Goal: Task Accomplishment & Management: Use online tool/utility

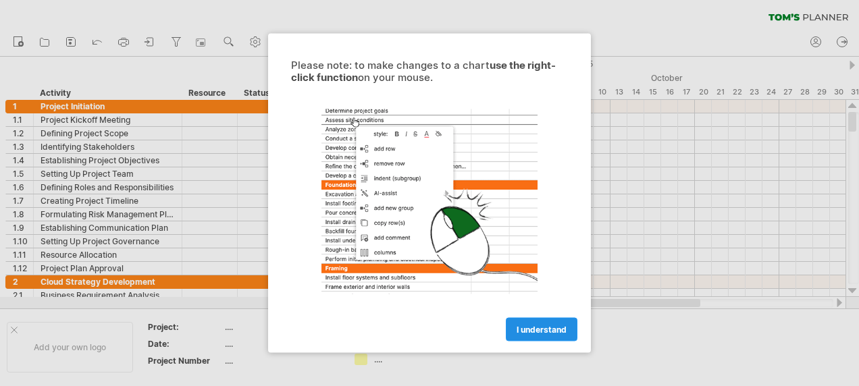
click at [565, 330] on span "I understand" at bounding box center [542, 330] width 50 height 10
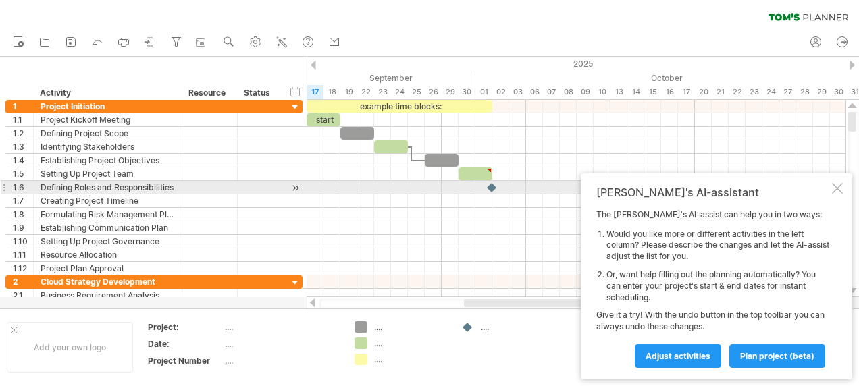
click at [839, 185] on div at bounding box center [837, 188] width 11 height 11
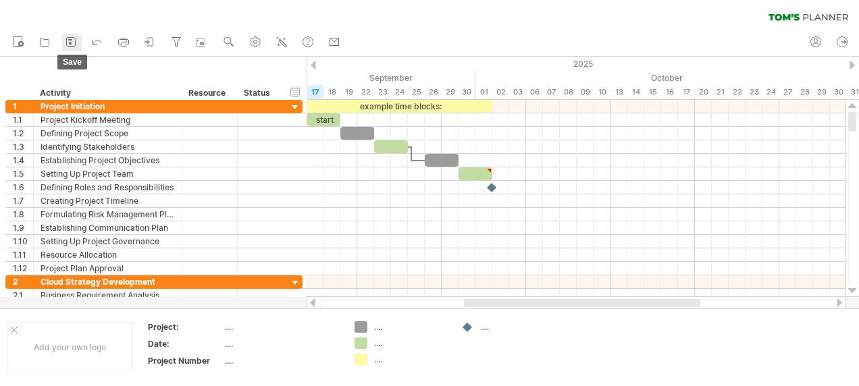
click at [70, 45] on icon at bounding box center [71, 42] width 14 height 14
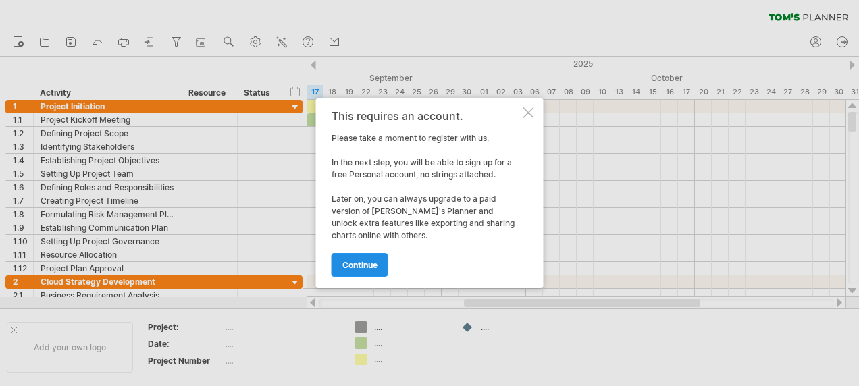
click at [385, 259] on link "continue" at bounding box center [360, 265] width 57 height 24
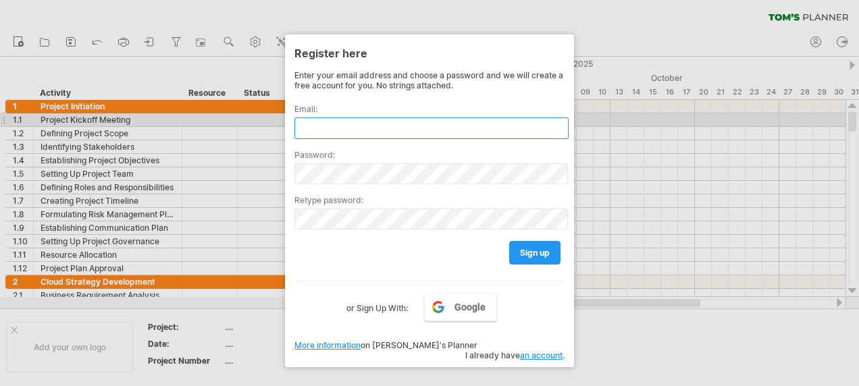
click at [340, 118] on input "text" at bounding box center [431, 129] width 274 height 22
type input "**********"
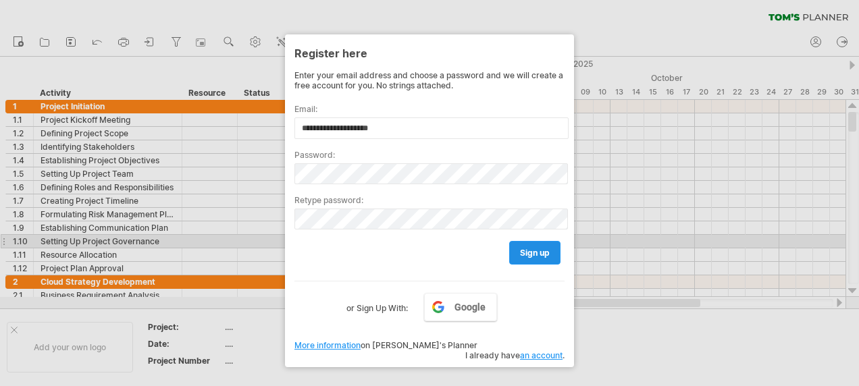
click at [548, 242] on link "sign up" at bounding box center [534, 253] width 51 height 24
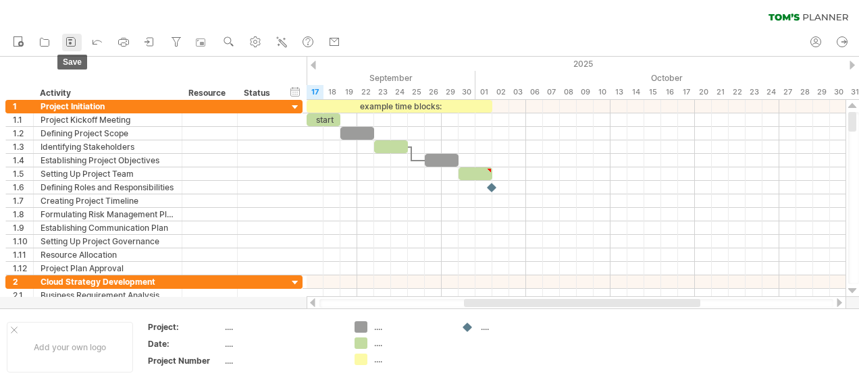
click at [72, 44] on icon at bounding box center [71, 42] width 14 height 14
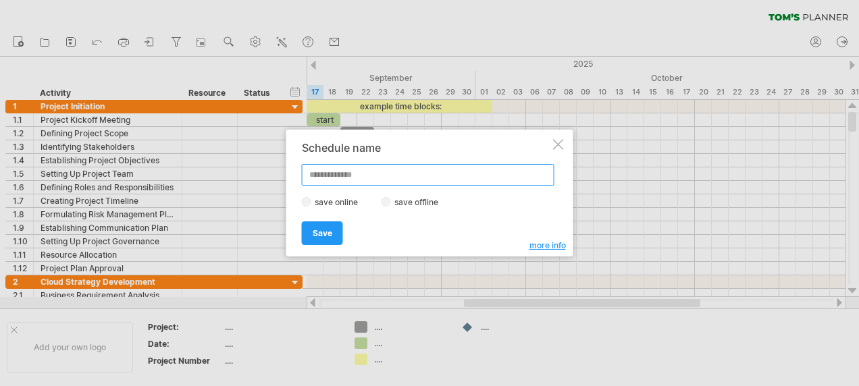
click at [361, 172] on input "text" at bounding box center [428, 175] width 253 height 22
type input "*****"
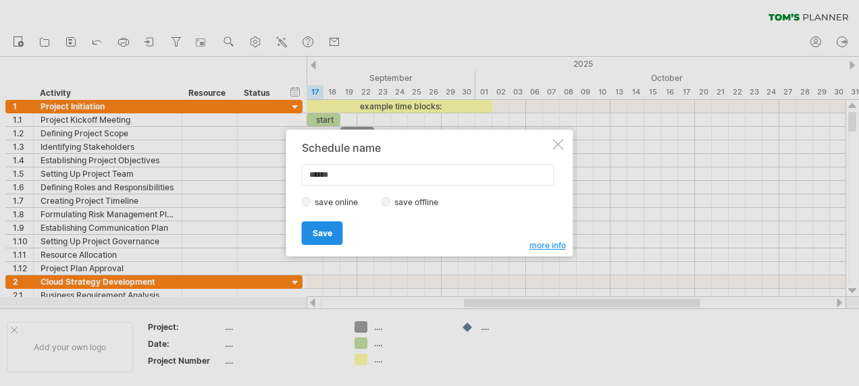
click at [326, 229] on span "Save" at bounding box center [323, 233] width 20 height 10
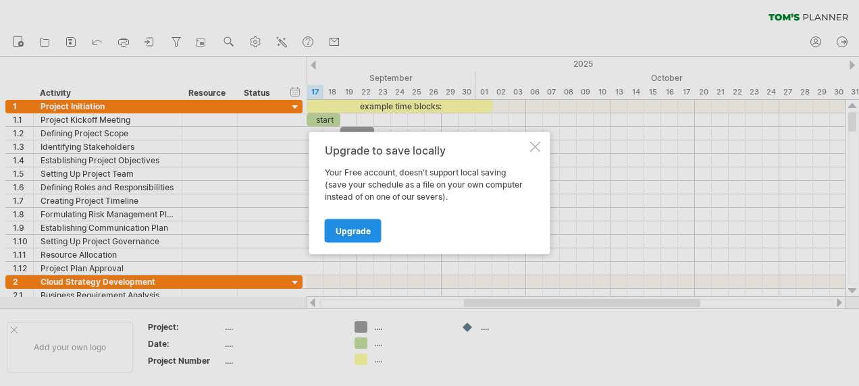
click at [349, 236] on link "Upgrade" at bounding box center [353, 232] width 57 height 24
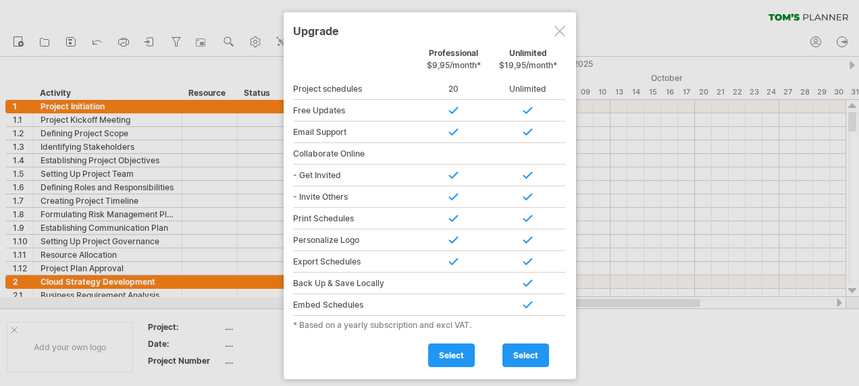
click at [558, 28] on div at bounding box center [560, 31] width 11 height 11
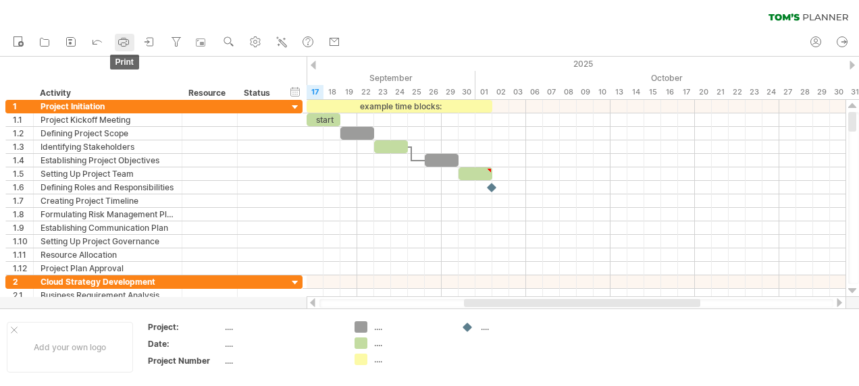
click at [124, 41] on icon at bounding box center [124, 42] width 14 height 14
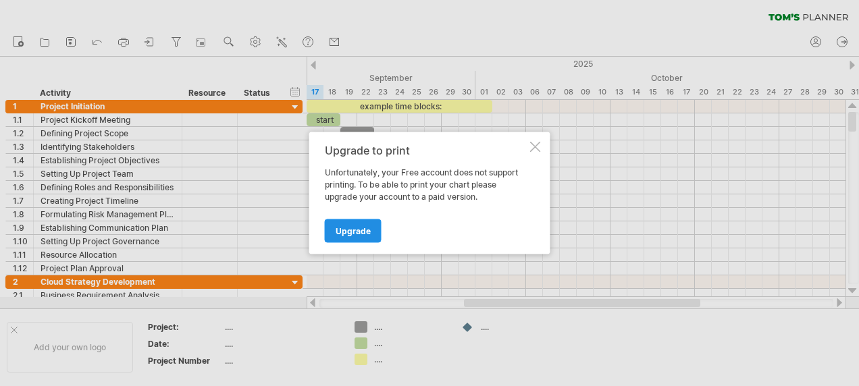
click at [366, 234] on span "Upgrade" at bounding box center [353, 231] width 35 height 10
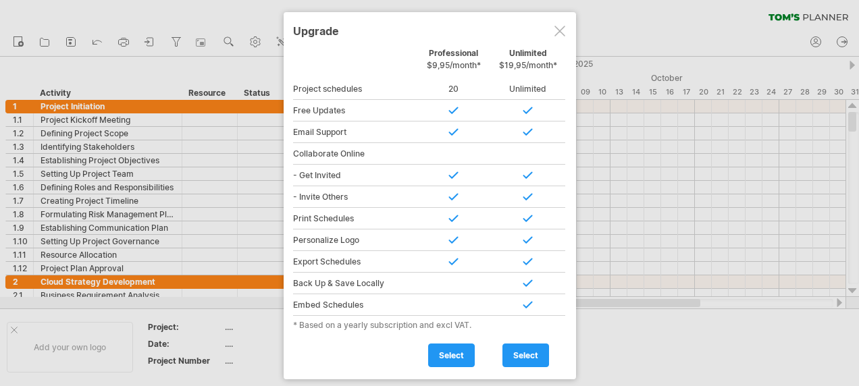
click at [555, 30] on div at bounding box center [560, 31] width 11 height 11
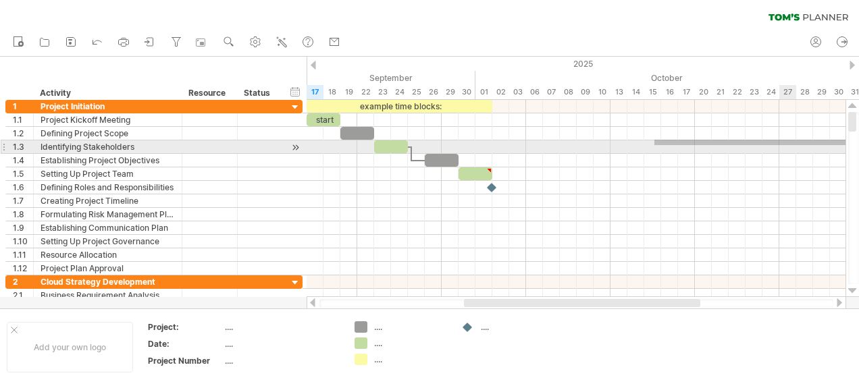
drag, startPoint x: 654, startPoint y: 145, endPoint x: 648, endPoint y: 242, distance: 96.8
click at [846, 147] on div "Trying to reach [DOMAIN_NAME] Connected again... 0% clear filter new 1" at bounding box center [429, 193] width 859 height 386
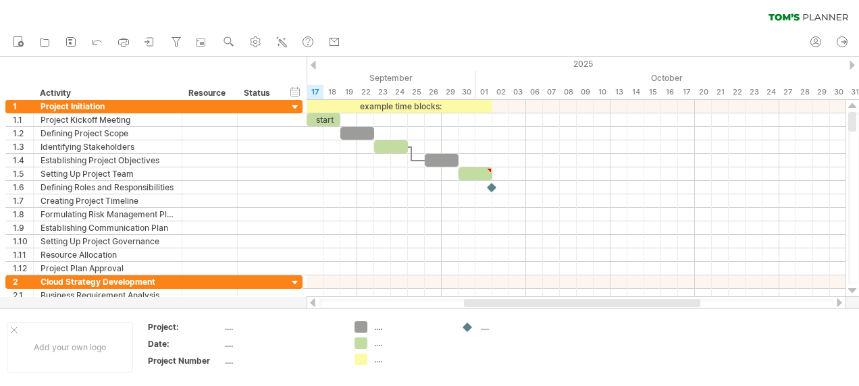
drag, startPoint x: 652, startPoint y: 299, endPoint x: 790, endPoint y: 304, distance: 137.9
click at [790, 304] on div at bounding box center [577, 304] width 540 height 14
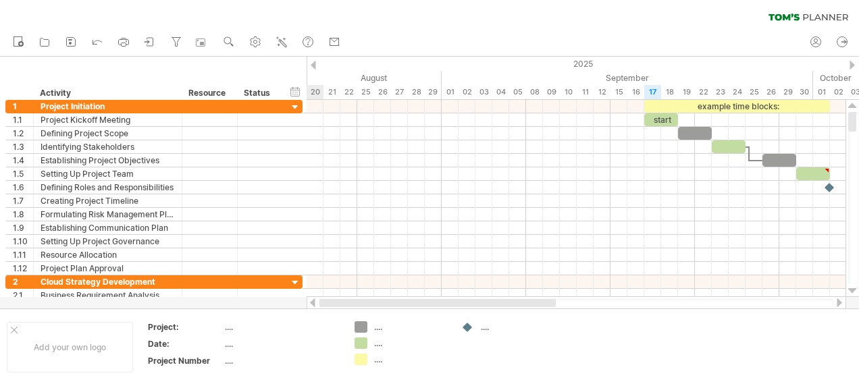
drag, startPoint x: 655, startPoint y: 305, endPoint x: 321, endPoint y: 303, distance: 333.7
click at [321, 303] on div at bounding box center [437, 303] width 236 height 8
click at [22, 42] on circle at bounding box center [20, 43] width 5 height 5
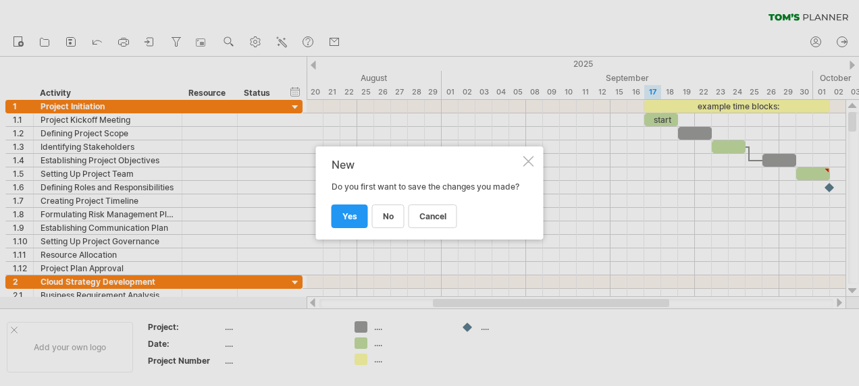
click at [527, 156] on div at bounding box center [528, 161] width 11 height 11
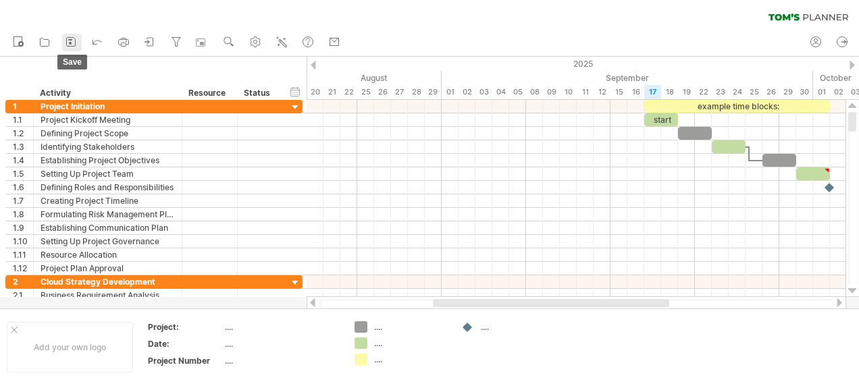
click at [70, 42] on icon at bounding box center [71, 42] width 14 height 14
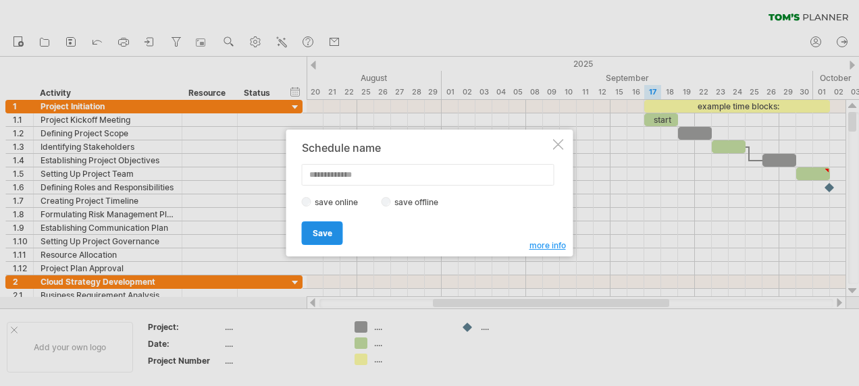
click at [329, 234] on span "Save" at bounding box center [323, 233] width 20 height 10
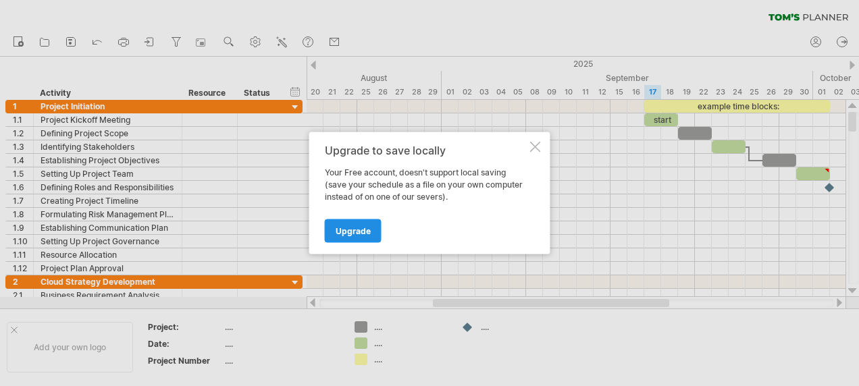
click at [344, 230] on span "Upgrade" at bounding box center [353, 231] width 35 height 10
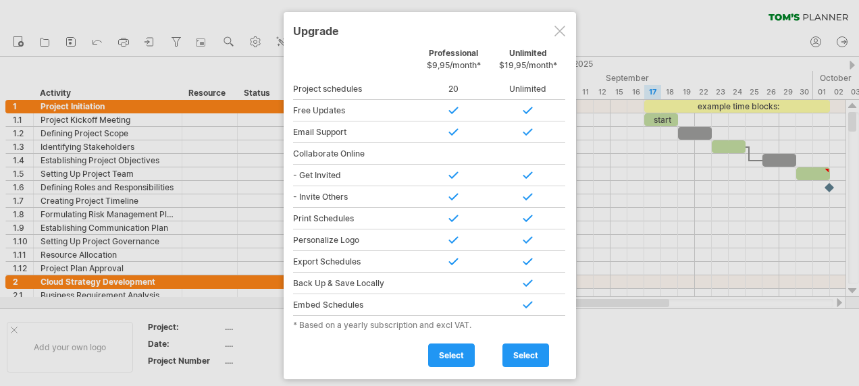
click at [555, 31] on div at bounding box center [560, 31] width 11 height 11
